Goal: Task Accomplishment & Management: Manage account settings

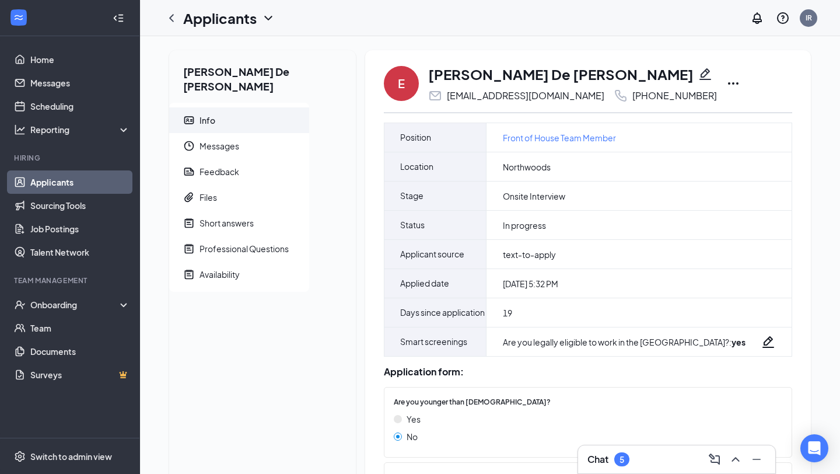
click at [726, 80] on icon "Ellipses" at bounding box center [733, 83] width 14 height 14
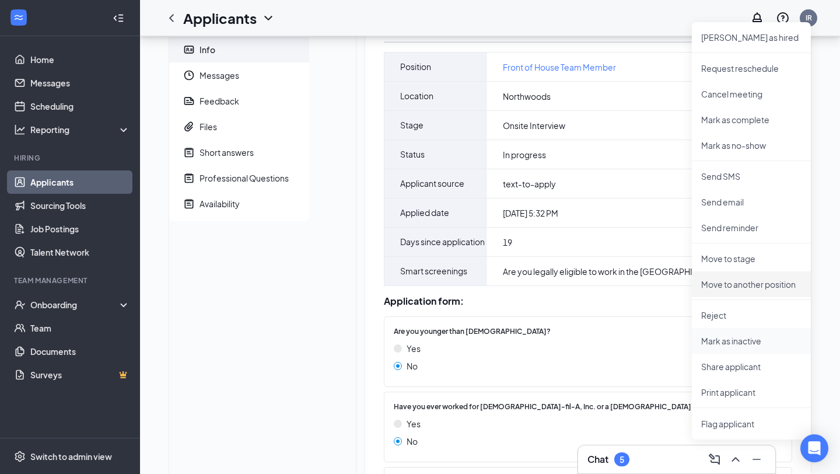
scroll to position [67, 0]
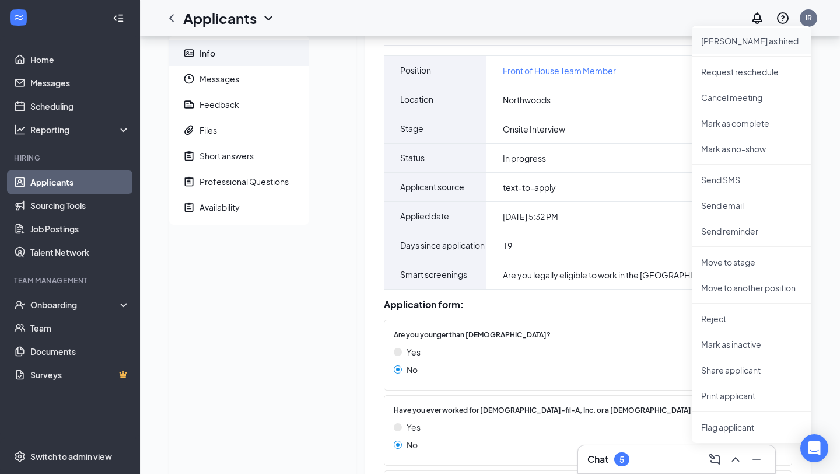
click at [716, 40] on p "Mark as hired" at bounding box center [751, 41] width 100 height 12
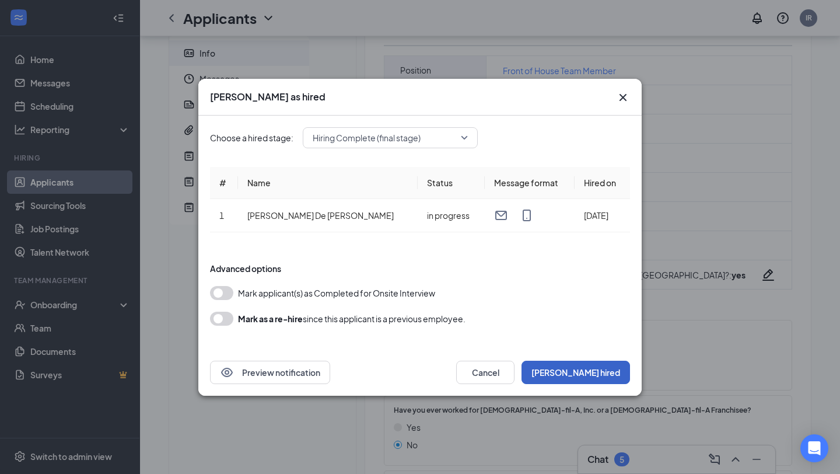
click at [613, 376] on button "Mark hired" at bounding box center [575, 371] width 108 height 23
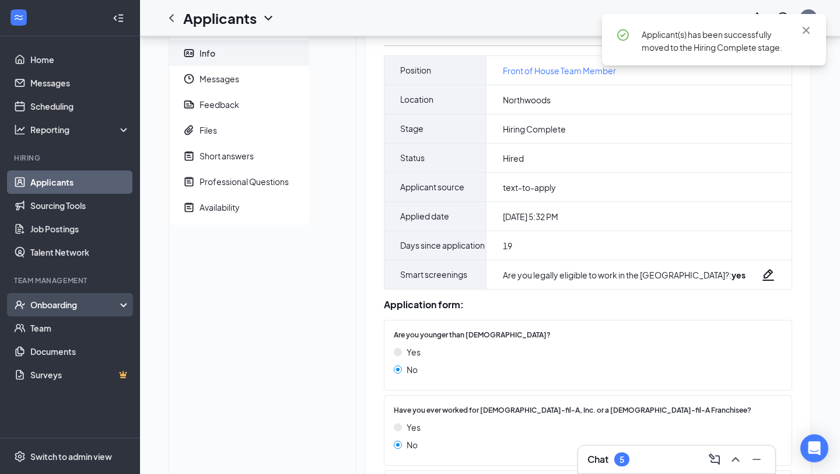
click at [96, 304] on div "Onboarding" at bounding box center [75, 305] width 90 height 12
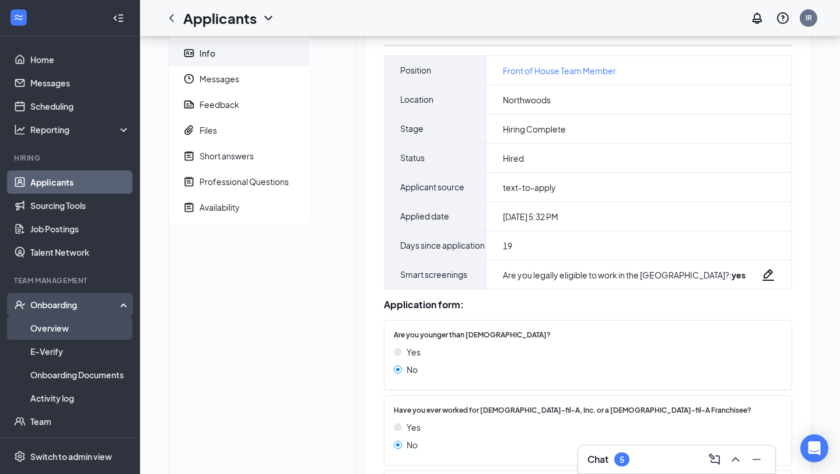
click at [87, 330] on link "Overview" at bounding box center [80, 327] width 100 height 23
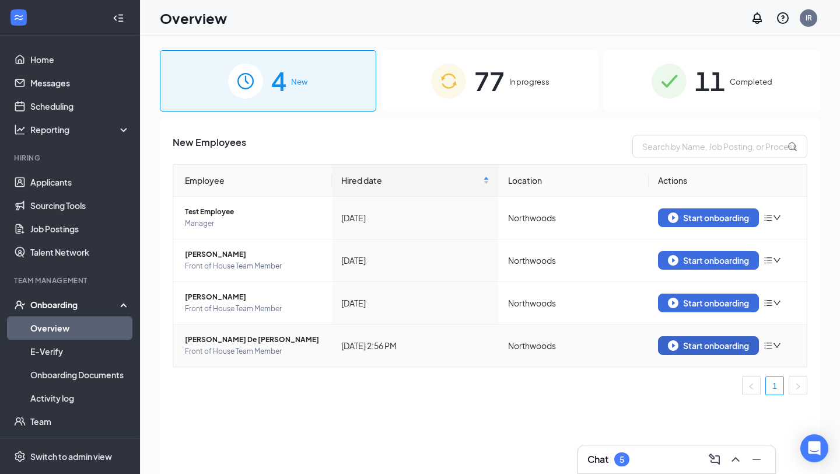
click at [696, 352] on button "Start onboarding" at bounding box center [708, 345] width 101 height 19
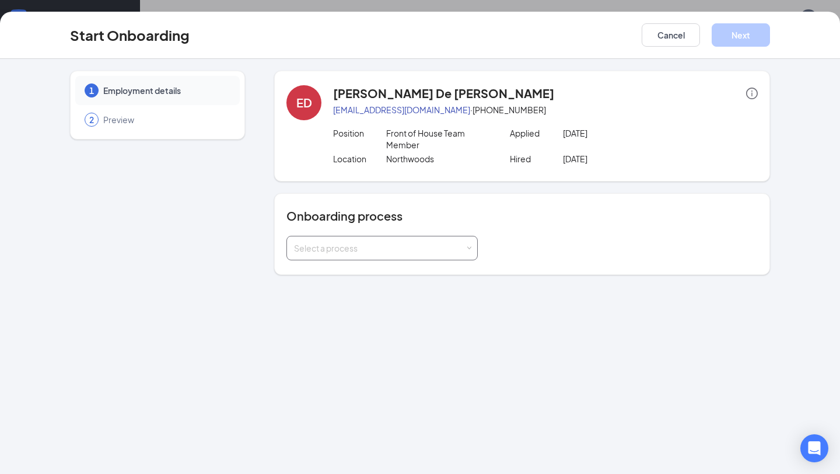
click at [430, 244] on div "Select a process" at bounding box center [379, 248] width 171 height 12
click at [405, 267] on li "Northwoods Onboarding" at bounding box center [381, 272] width 191 height 21
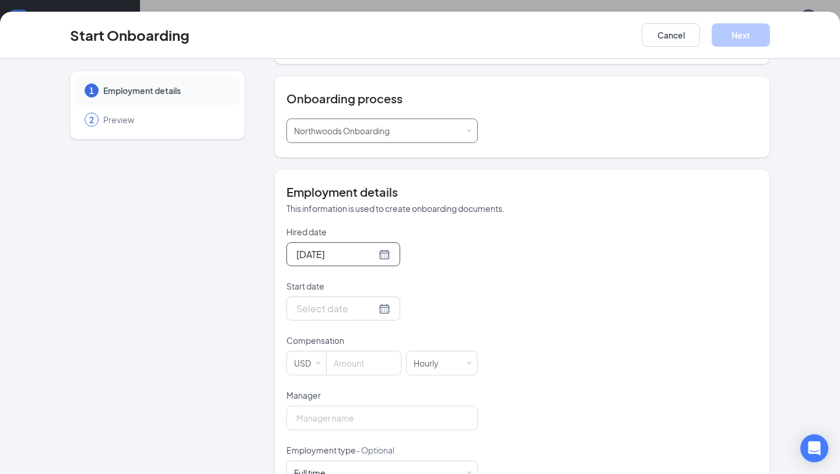
scroll to position [118, 0]
click at [370, 309] on div at bounding box center [343, 307] width 94 height 15
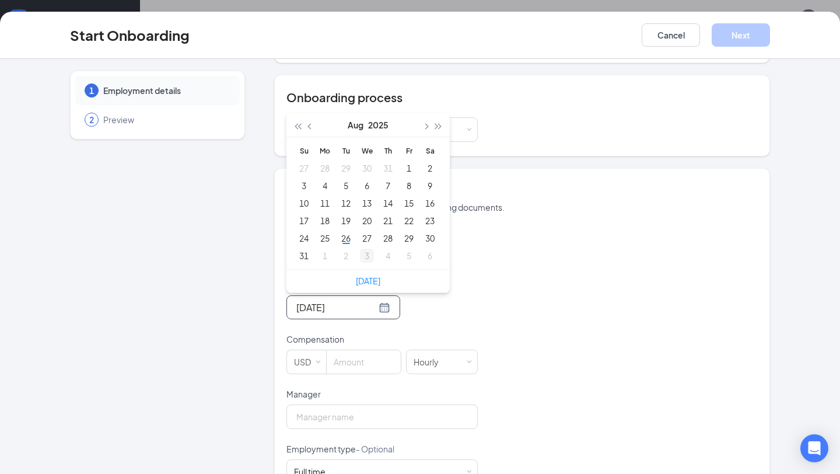
type input "[DATE]"
click at [370, 276] on link "[DATE]" at bounding box center [368, 280] width 24 height 10
type input "[DATE]"
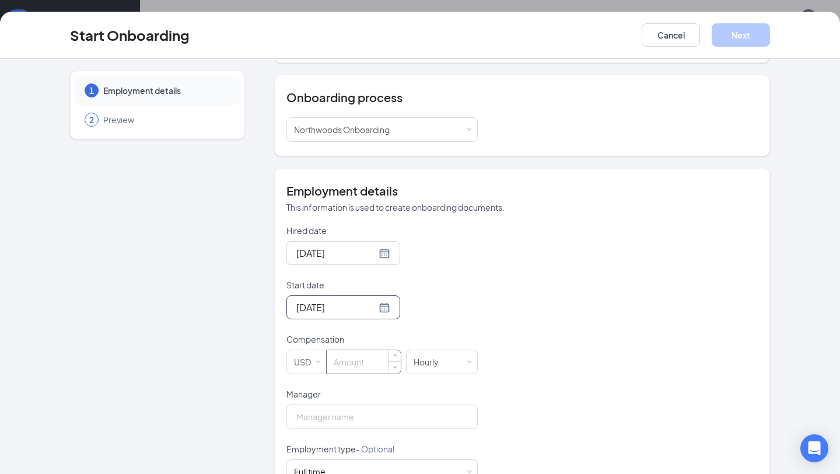
click at [351, 368] on input at bounding box center [364, 361] width 74 height 23
type input "13"
drag, startPoint x: 591, startPoint y: 327, endPoint x: 583, endPoint y: 324, distance: 9.1
click at [591, 327] on div "Hired date Aug 26, 2025 Start date Aug 26, 2025 Aug 2025 Su Mo Tu We Th Fr Sa 2…" at bounding box center [521, 415] width 471 height 381
click at [455, 409] on input "Manager" at bounding box center [381, 416] width 191 height 24
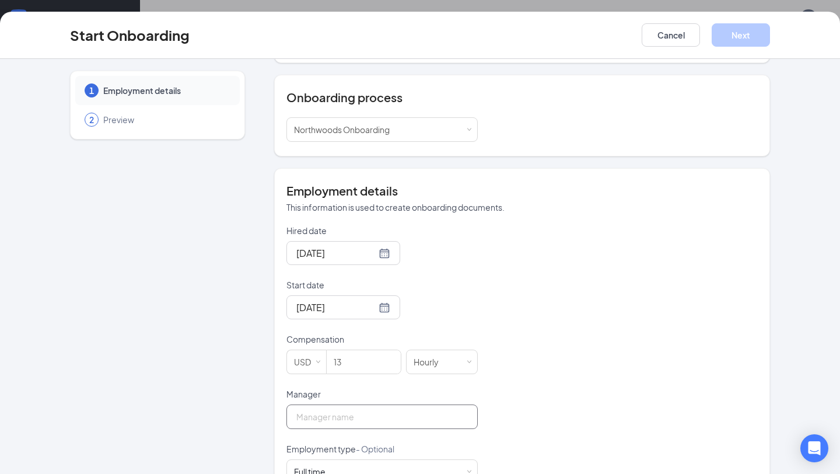
type input "Italia [PERSON_NAME]"
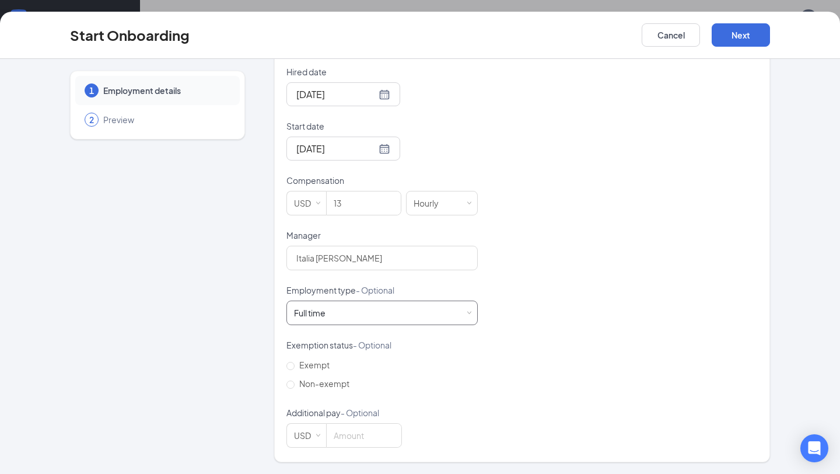
click at [420, 306] on div "Full time Works 30+ hours per week and is reasonably expected to work" at bounding box center [382, 312] width 176 height 23
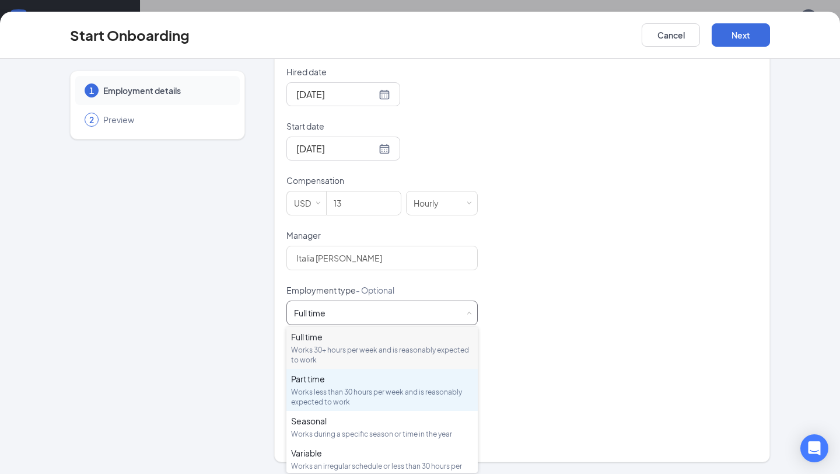
click at [408, 391] on div "Works less than 30 hours per week and is reasonably expected to work" at bounding box center [382, 397] width 182 height 20
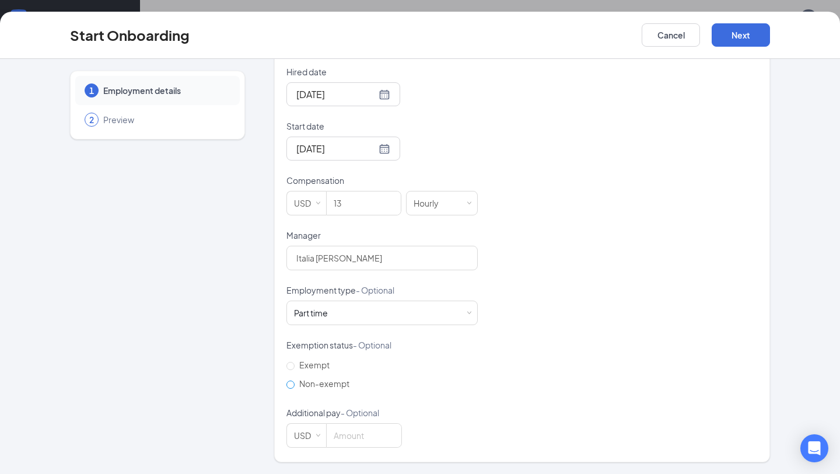
click at [331, 379] on span "Non-exempt" at bounding box center [324, 383] width 59 height 10
click at [295, 380] on input "Non-exempt" at bounding box center [290, 384] width 8 height 8
radio input "true"
click at [746, 34] on button "Next" at bounding box center [741, 34] width 58 height 23
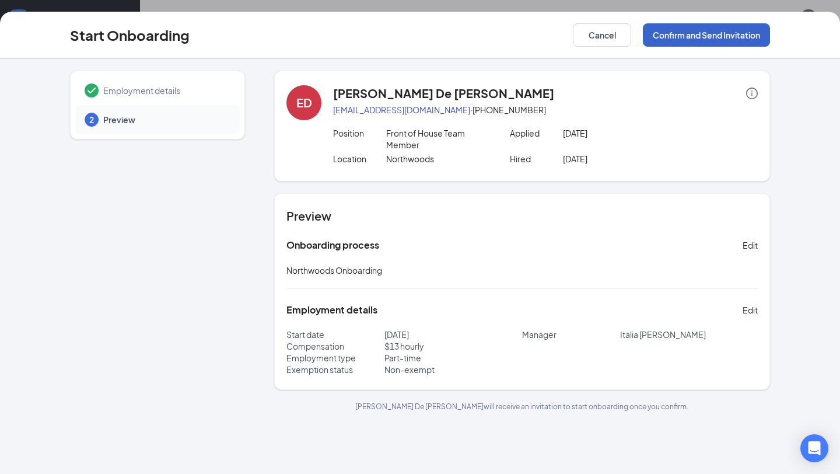
click at [739, 37] on button "Confirm and Send Invitation" at bounding box center [706, 34] width 127 height 23
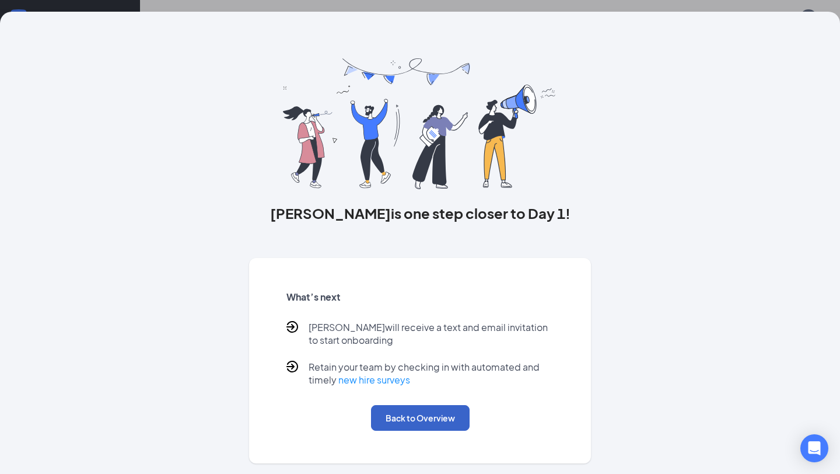
click at [429, 416] on button "Back to Overview" at bounding box center [420, 418] width 99 height 26
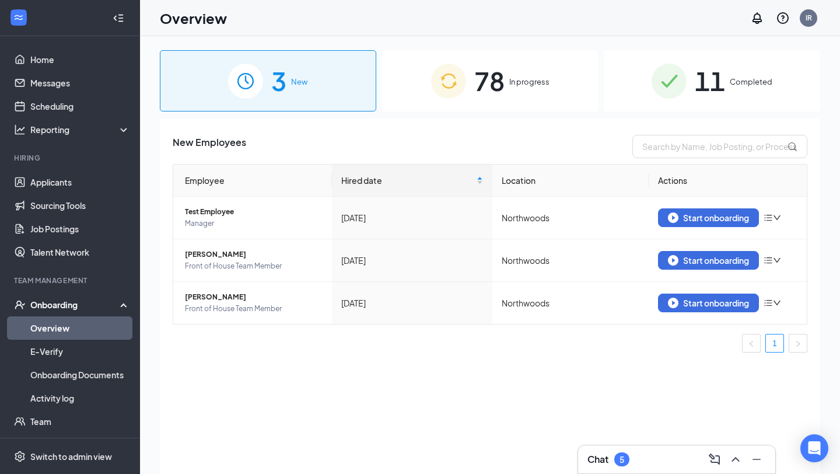
click at [429, 416] on div "New Employees Employee Hired date Location Actions Test Employee Manager Feb 25…" at bounding box center [490, 310] width 660 height 384
click at [44, 182] on link "Applicants" at bounding box center [80, 181] width 100 height 23
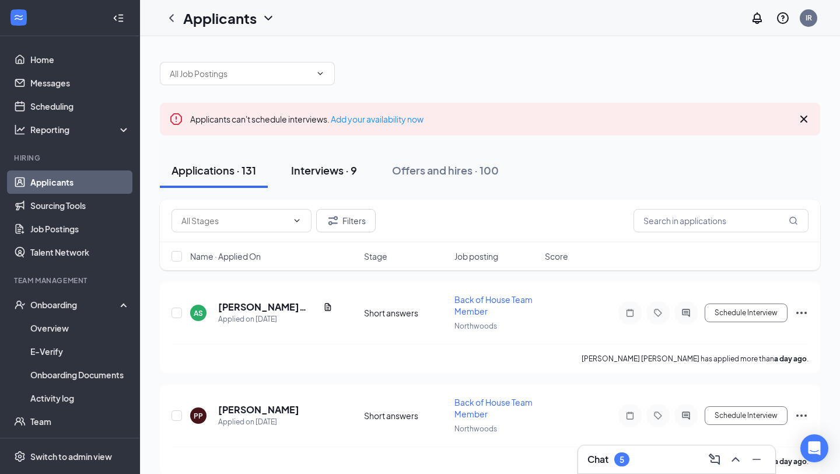
click at [332, 170] on div "Interviews · 9" at bounding box center [324, 170] width 66 height 15
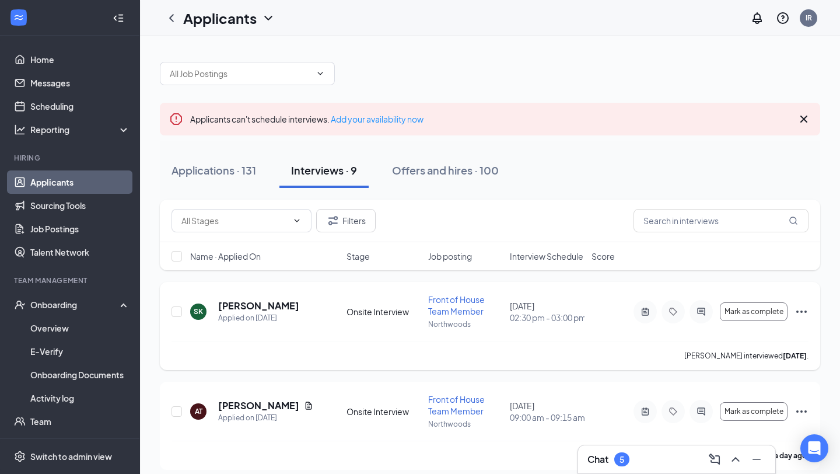
click at [805, 316] on icon "Ellipses" at bounding box center [801, 311] width 14 height 14
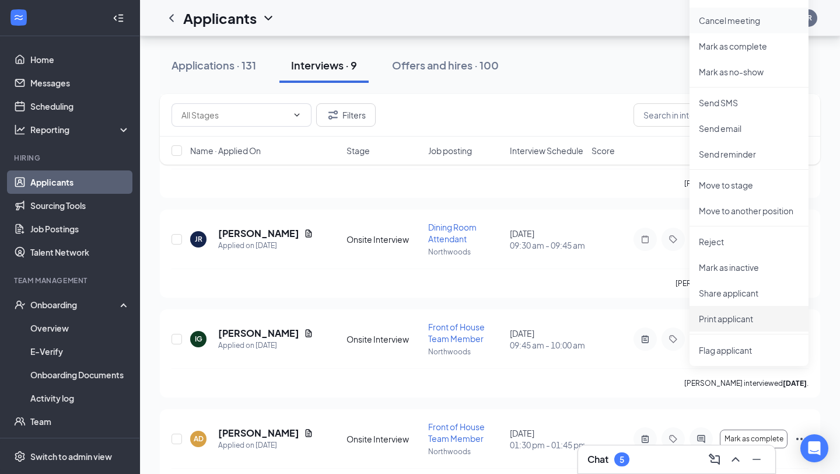
scroll to position [371, 0]
click at [733, 237] on p "Reject" at bounding box center [749, 242] width 100 height 12
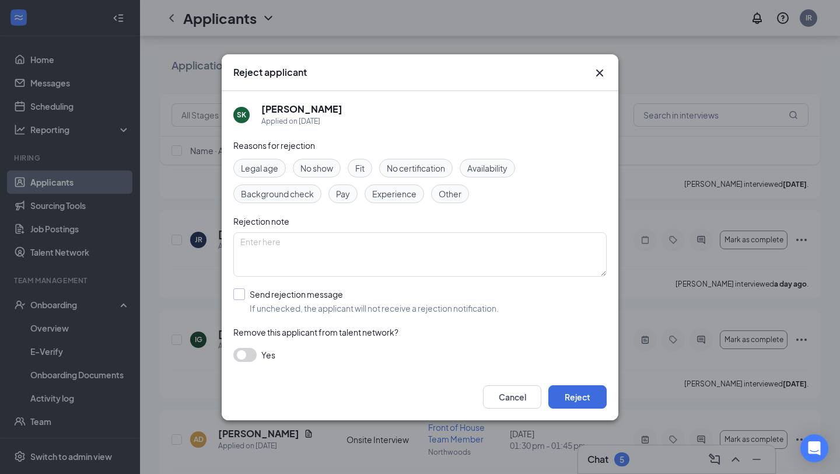
click at [287, 300] on input "Send rejection message If unchecked, the applicant will not receive a rejection…" at bounding box center [365, 301] width 265 height 26
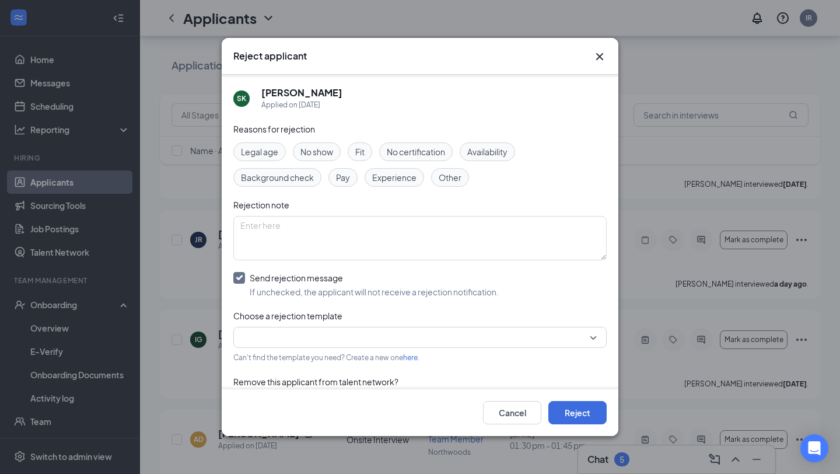
scroll to position [33, 0]
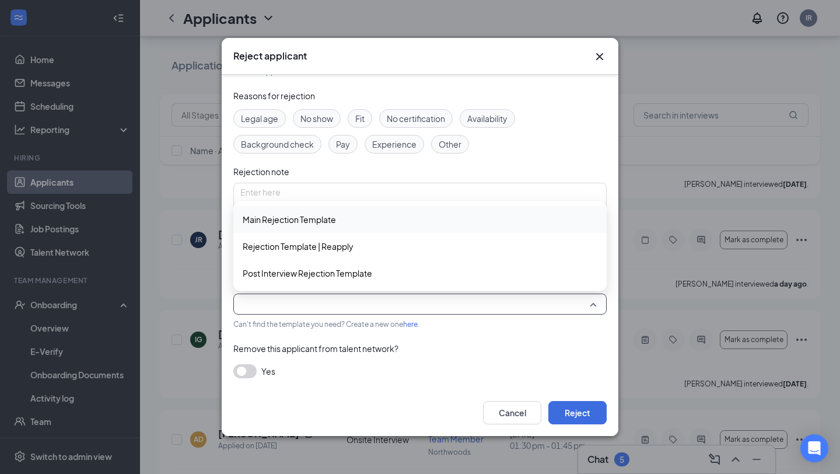
click at [360, 299] on input "search" at bounding box center [415, 304] width 351 height 20
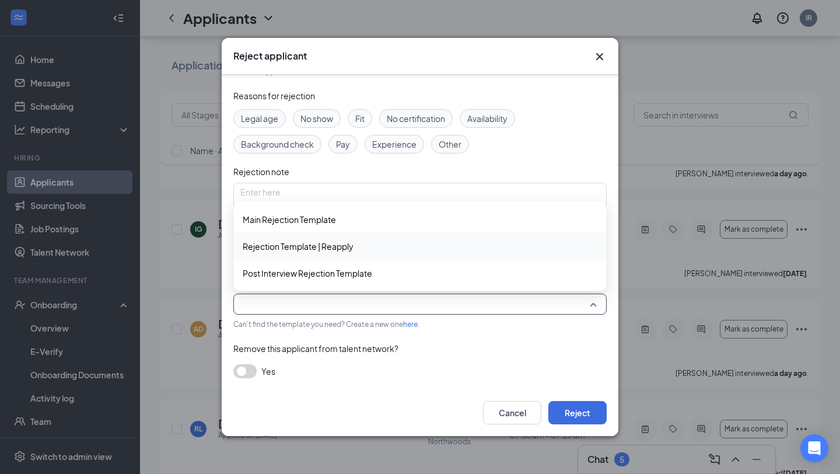
scroll to position [472, 0]
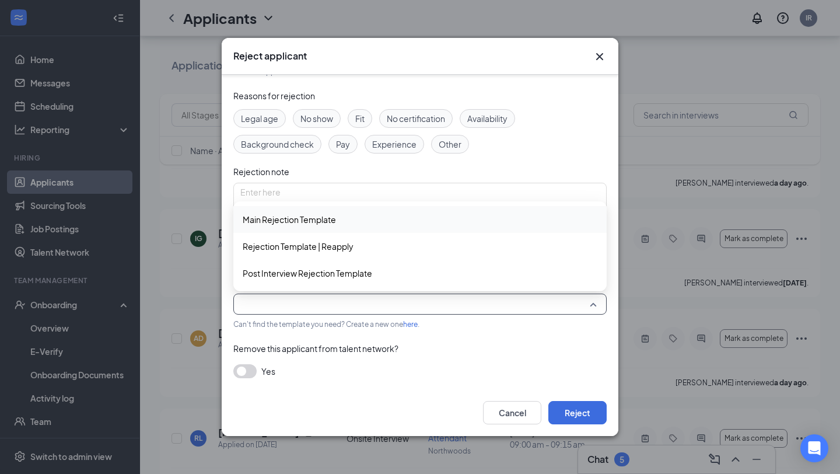
click at [354, 228] on div "Main Rejection Template" at bounding box center [419, 219] width 373 height 27
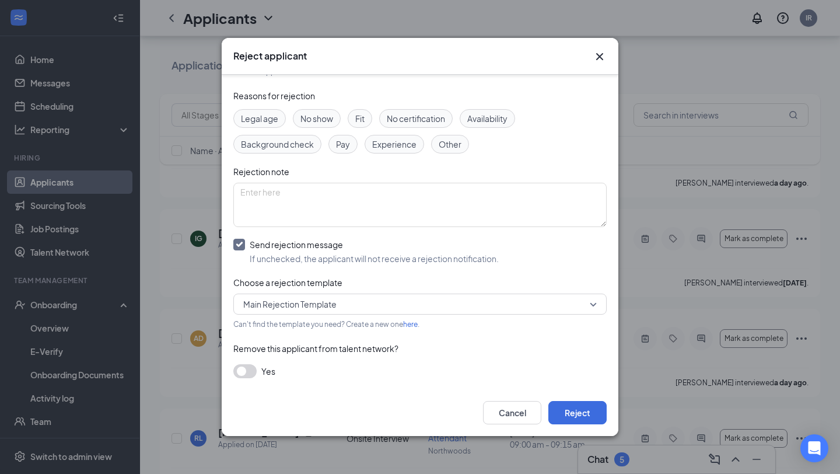
click at [368, 282] on div "Choose a rejection template" at bounding box center [419, 282] width 373 height 13
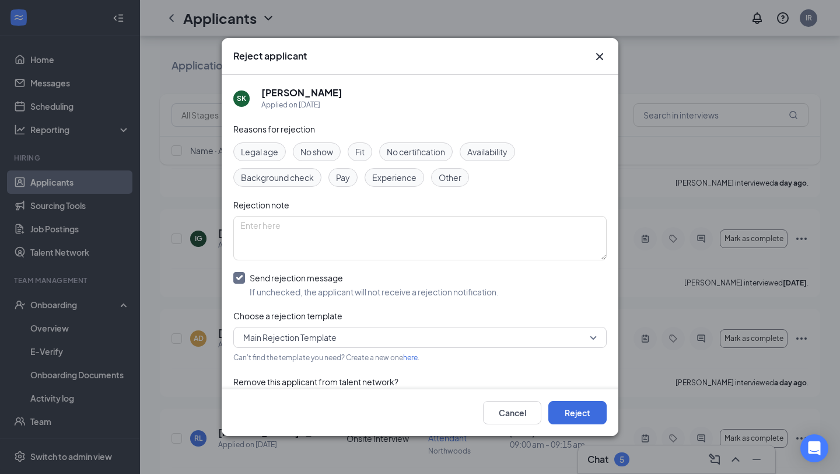
click at [370, 339] on span "Main Rejection Template" at bounding box center [414, 336] width 343 height 17
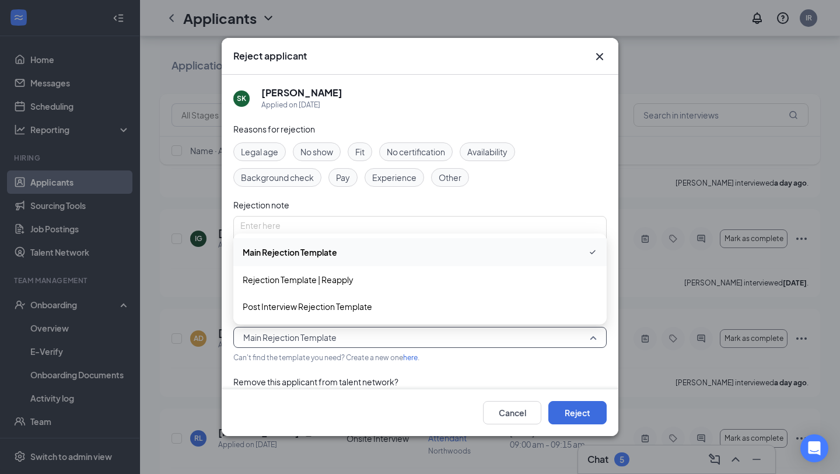
click at [355, 253] on span "Main Rejection Template" at bounding box center [420, 252] width 355 height 14
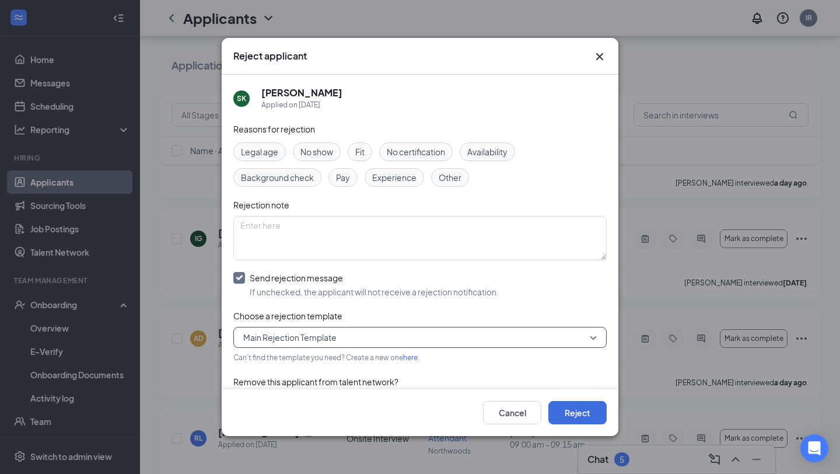
click at [264, 280] on input "Send rejection message If unchecked, the applicant will not receive a rejection…" at bounding box center [365, 285] width 265 height 26
checkbox input "false"
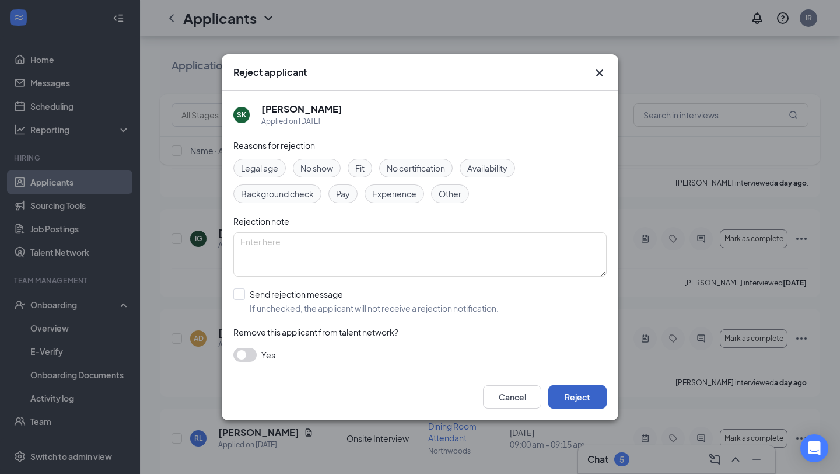
click at [584, 401] on button "Reject" at bounding box center [577, 396] width 58 height 23
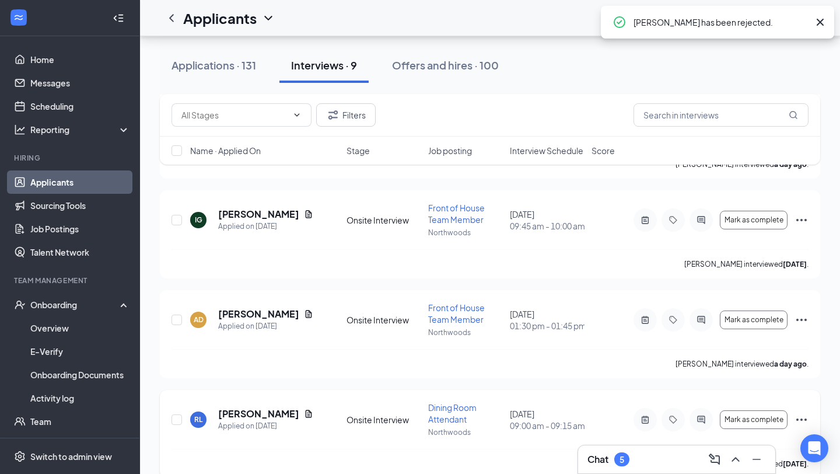
scroll to position [495, 0]
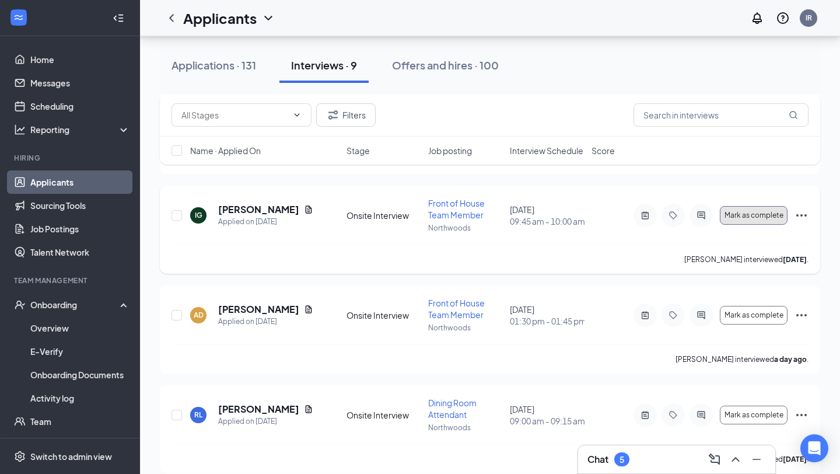
click at [779, 212] on span "Mark as complete" at bounding box center [753, 215] width 59 height 8
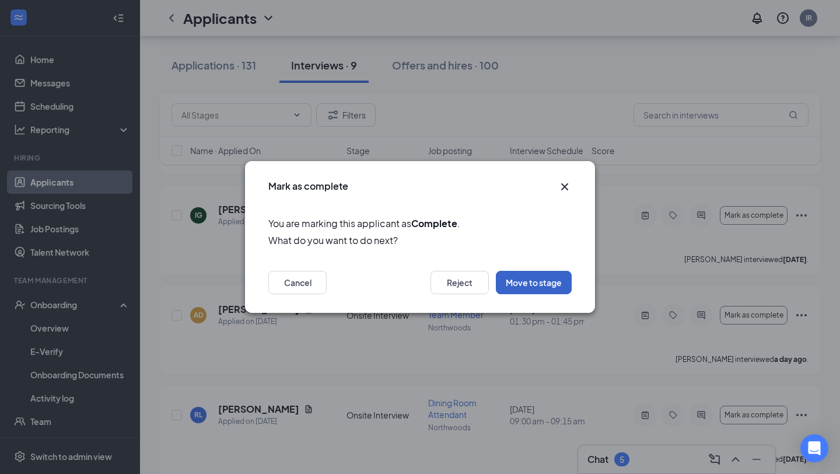
click at [534, 286] on button "Move to stage" at bounding box center [534, 282] width 76 height 23
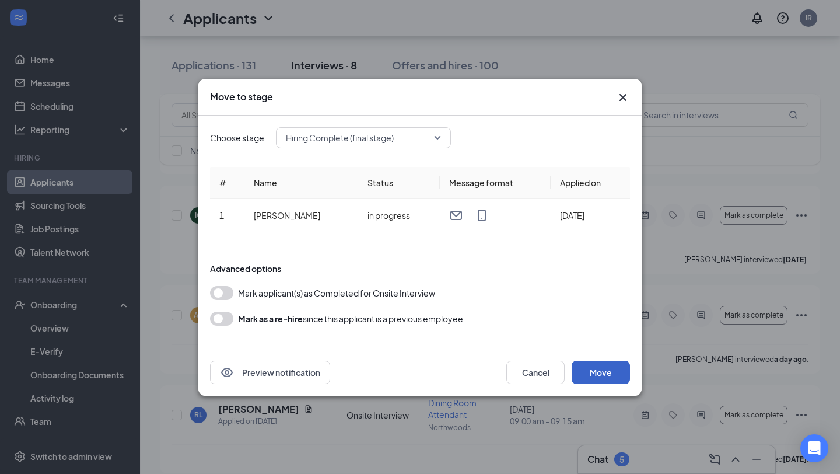
click at [594, 370] on button "Move" at bounding box center [601, 371] width 58 height 23
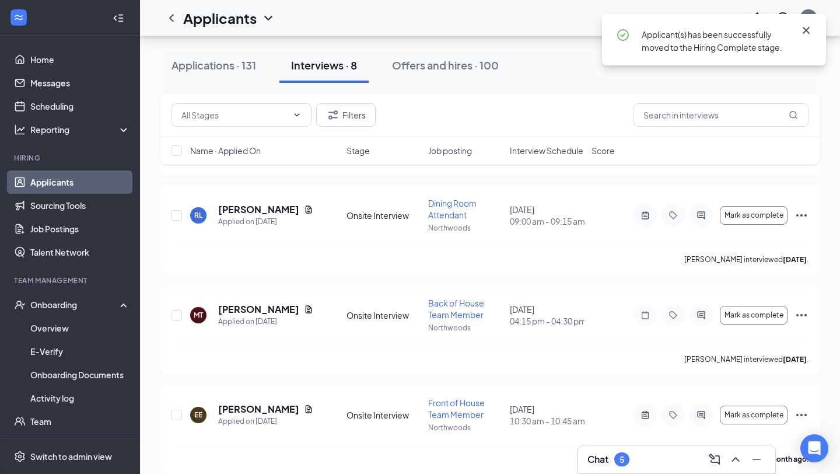
click at [807, 31] on icon "Cross" at bounding box center [806, 30] width 7 height 7
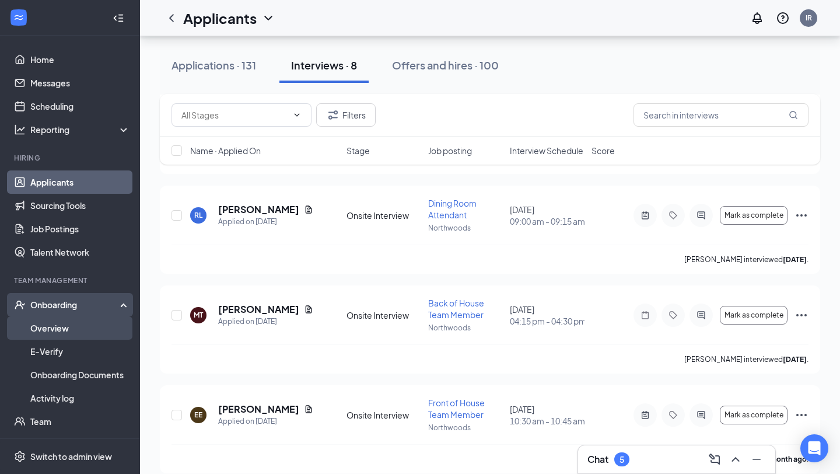
click at [65, 324] on link "Overview" at bounding box center [80, 327] width 100 height 23
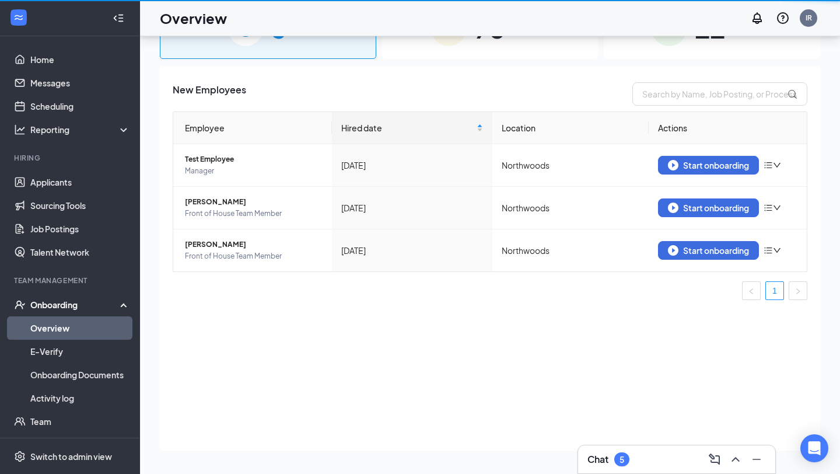
scroll to position [52, 0]
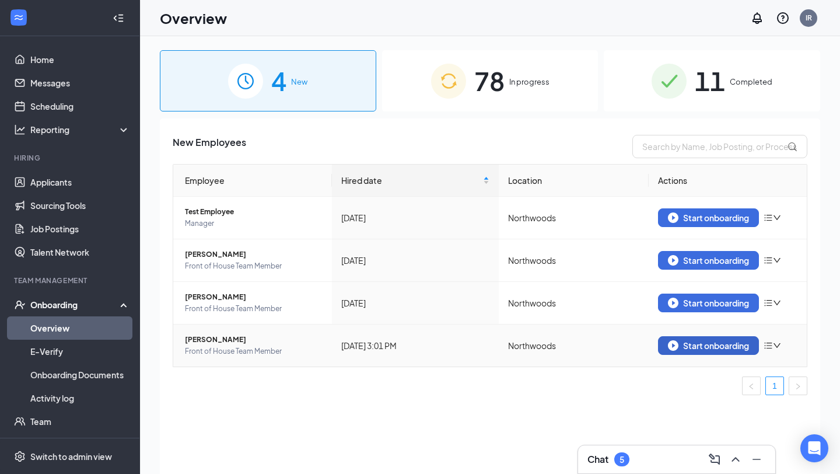
click at [724, 342] on div "Start onboarding" at bounding box center [708, 345] width 81 height 10
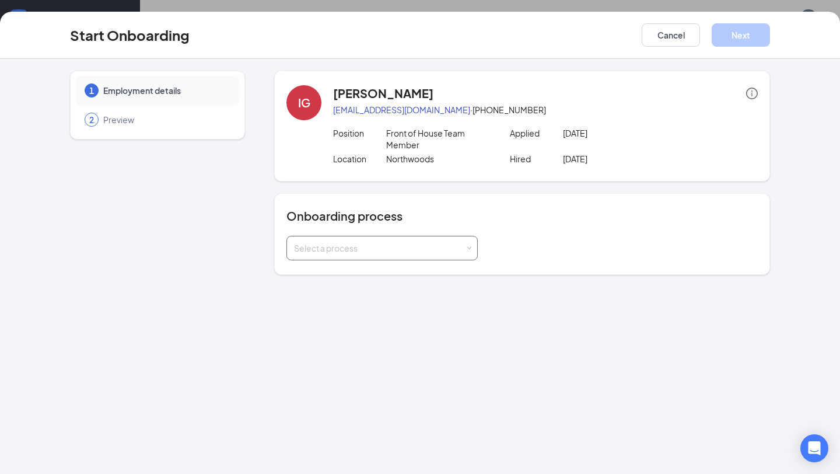
click at [401, 248] on div "Select a process" at bounding box center [379, 248] width 171 height 12
click at [390, 276] on li "Northwoods Onboarding" at bounding box center [381, 272] width 191 height 21
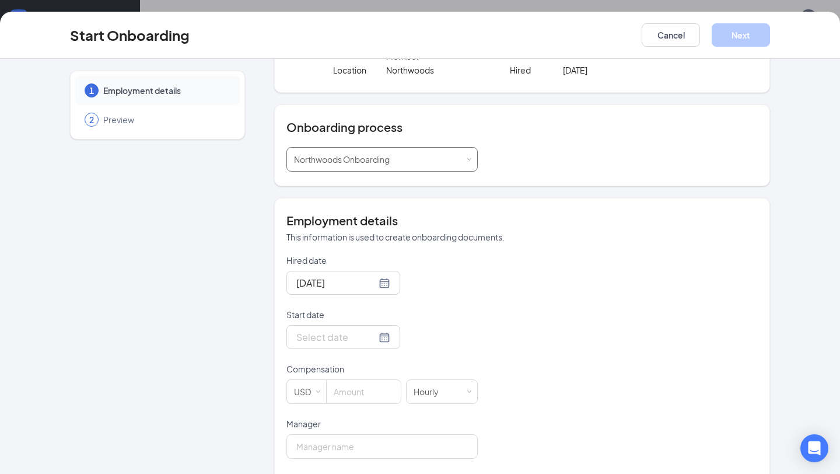
scroll to position [89, 0]
click at [373, 334] on div at bounding box center [343, 336] width 94 height 15
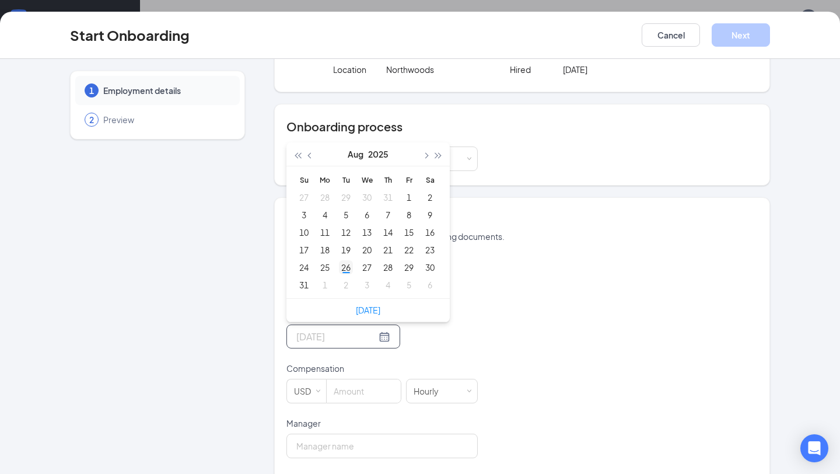
type input "[DATE]"
click at [345, 267] on div "26" at bounding box center [346, 267] width 14 height 14
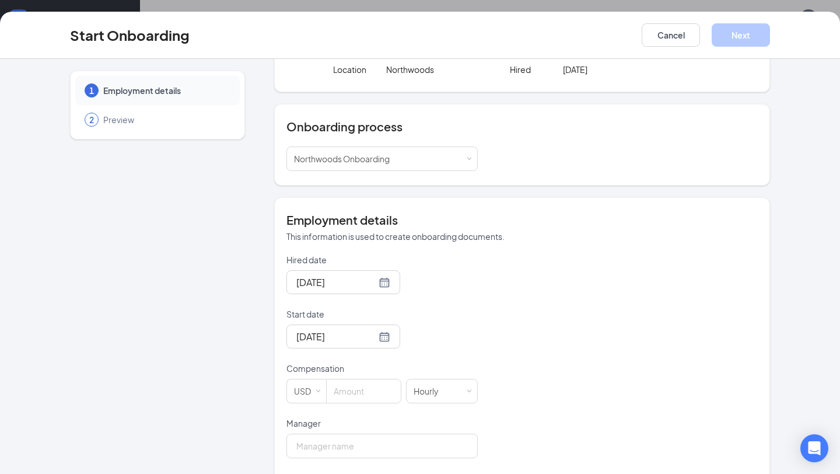
click at [454, 355] on form "Hired date [DATE] Start date [DATE] [DATE] Su Mo Tu We Th Fr Sa 27 28 29 30 31 …" at bounding box center [381, 444] width 191 height 381
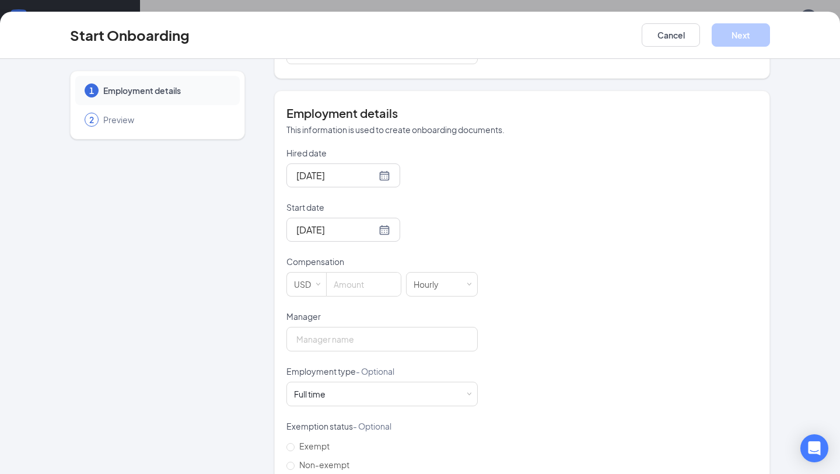
scroll to position [196, 0]
click at [376, 296] on div at bounding box center [363, 284] width 75 height 24
click at [376, 289] on input at bounding box center [364, 283] width 74 height 23
type input "14.25"
click at [640, 238] on div "Hired date [DATE] Start date [DATE] [DATE] Su Mo Tu We Th Fr Sa 27 28 29 30 31 …" at bounding box center [521, 337] width 471 height 381
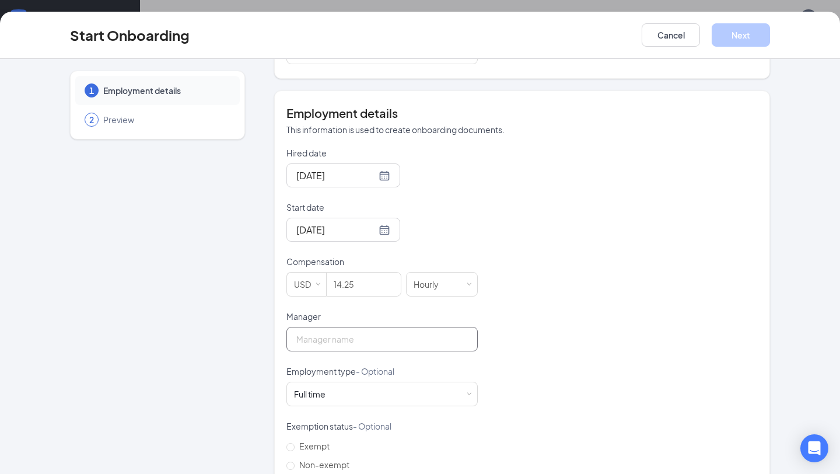
click at [395, 344] on input "Manager" at bounding box center [381, 339] width 191 height 24
click at [384, 351] on input "Manager" at bounding box center [381, 339] width 191 height 24
type input "Italia [PERSON_NAME]"
click at [379, 382] on div "Employment type - Optional [DEMOGRAPHIC_DATA] Works 30+ hours per week and is r…" at bounding box center [381, 385] width 191 height 41
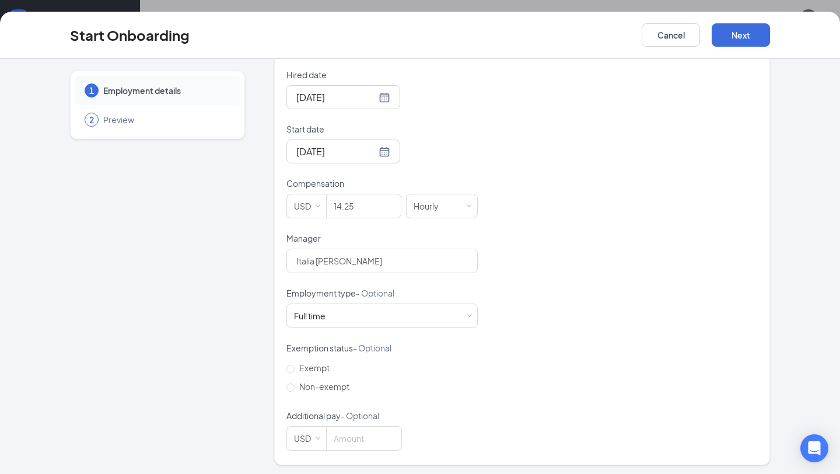
scroll to position [277, 0]
click at [397, 317] on div "Full time Works 30+ hours per week and is reasonably expected to work" at bounding box center [382, 312] width 176 height 23
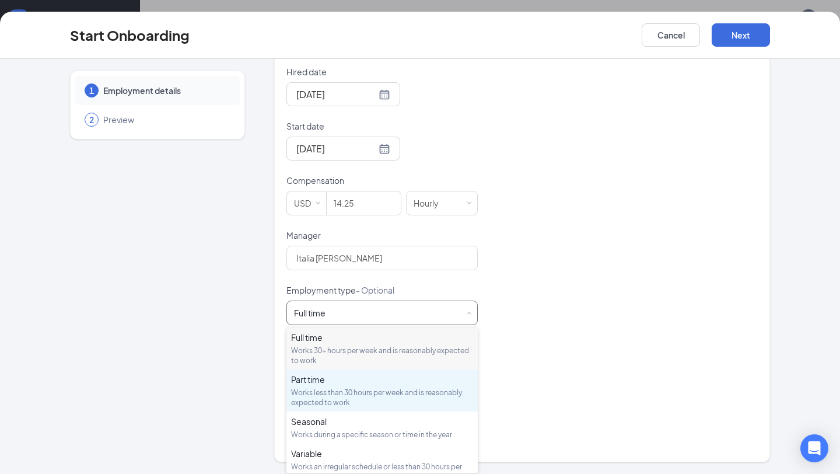
click at [392, 375] on div "Part time" at bounding box center [382, 379] width 182 height 12
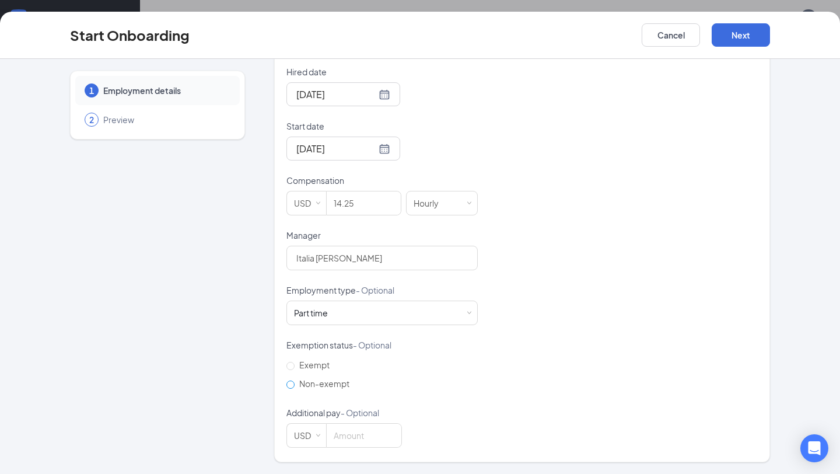
click at [334, 384] on span "Non-exempt" at bounding box center [324, 383] width 59 height 10
click at [295, 384] on input "Non-exempt" at bounding box center [290, 384] width 8 height 8
radio input "true"
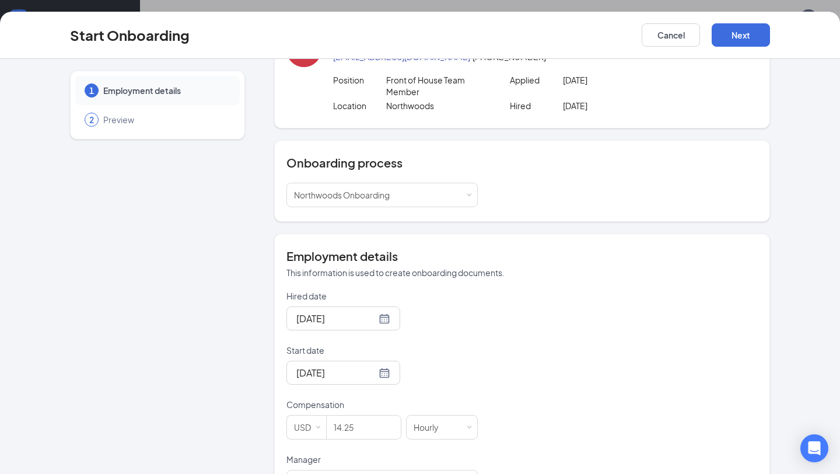
scroll to position [0, 0]
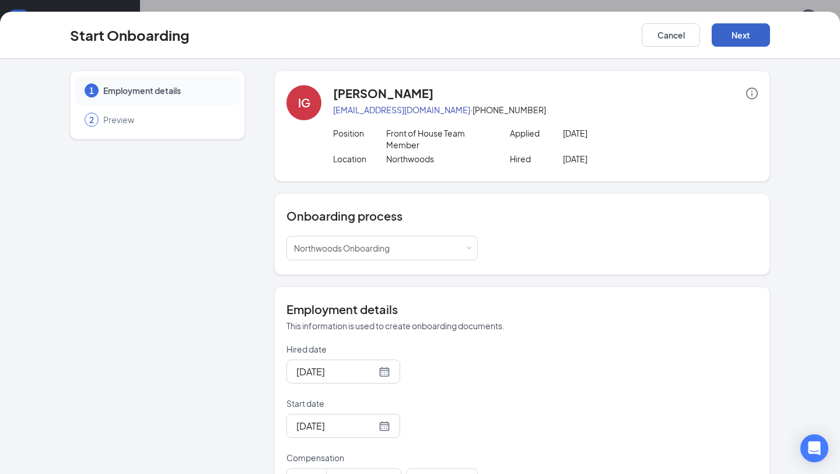
click at [732, 34] on button "Next" at bounding box center [741, 34] width 58 height 23
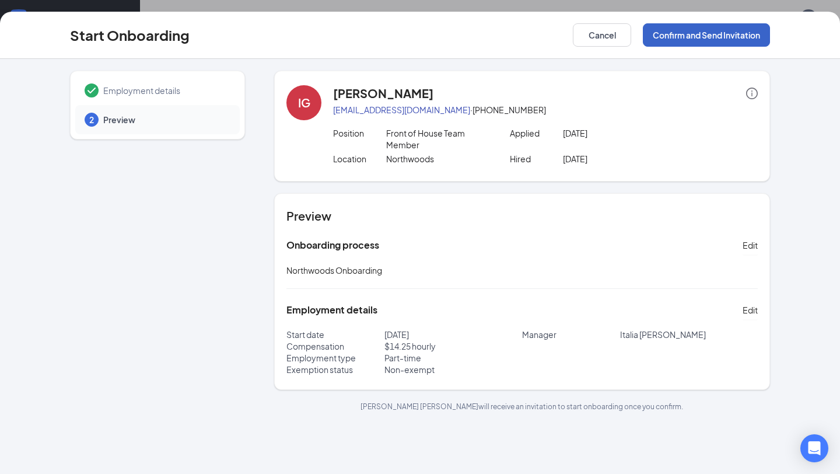
click at [732, 34] on button "Confirm and Send Invitation" at bounding box center [706, 34] width 127 height 23
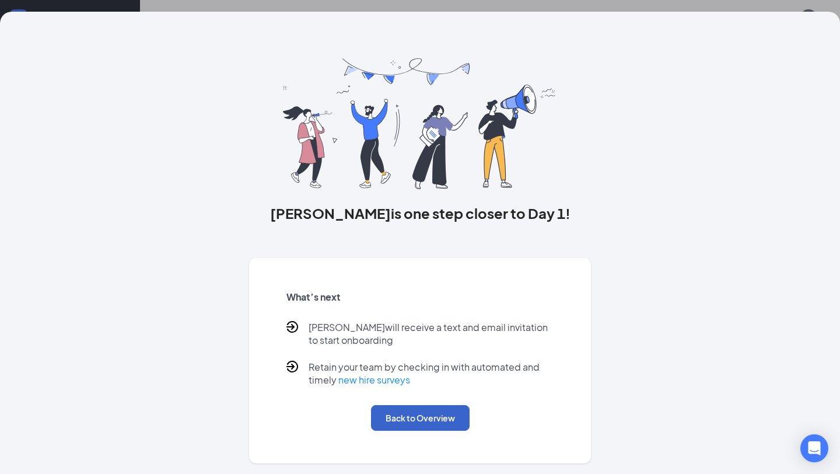
click at [424, 411] on button "Back to Overview" at bounding box center [420, 418] width 99 height 26
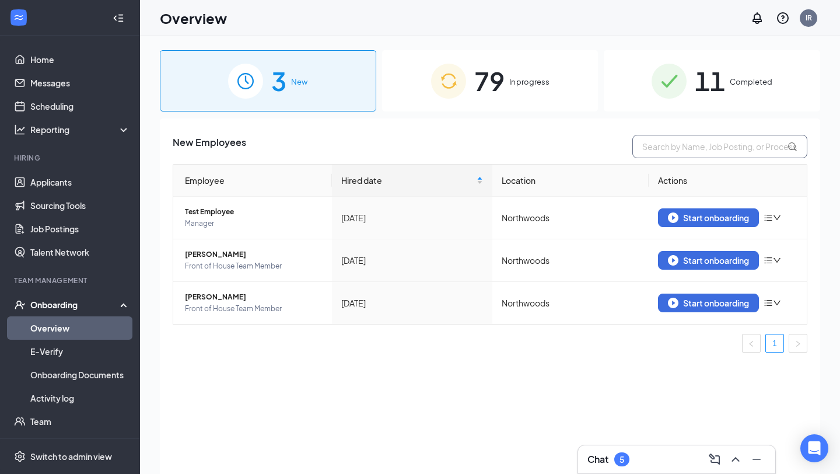
click at [727, 152] on input "text" at bounding box center [719, 146] width 175 height 23
